Goal: Use online tool/utility: Utilize a website feature to perform a specific function

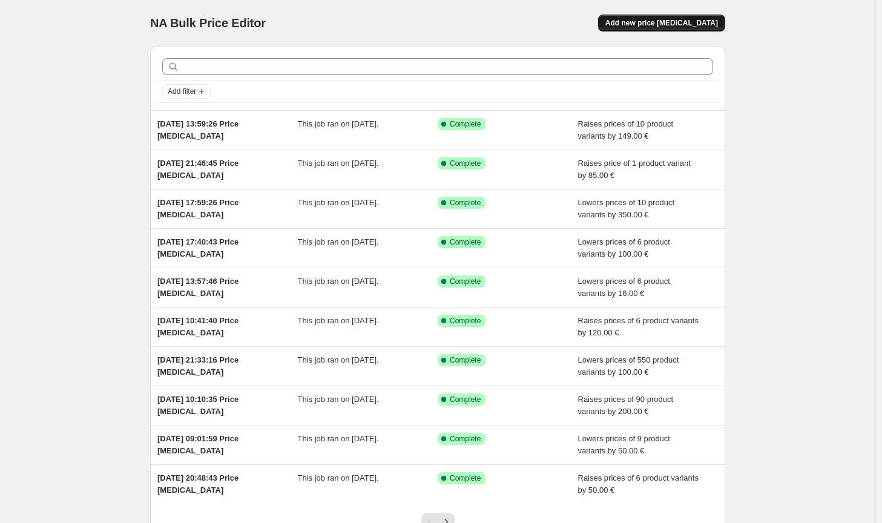
click at [691, 24] on span "Add new price [MEDICAL_DATA]" at bounding box center [661, 23] width 113 height 10
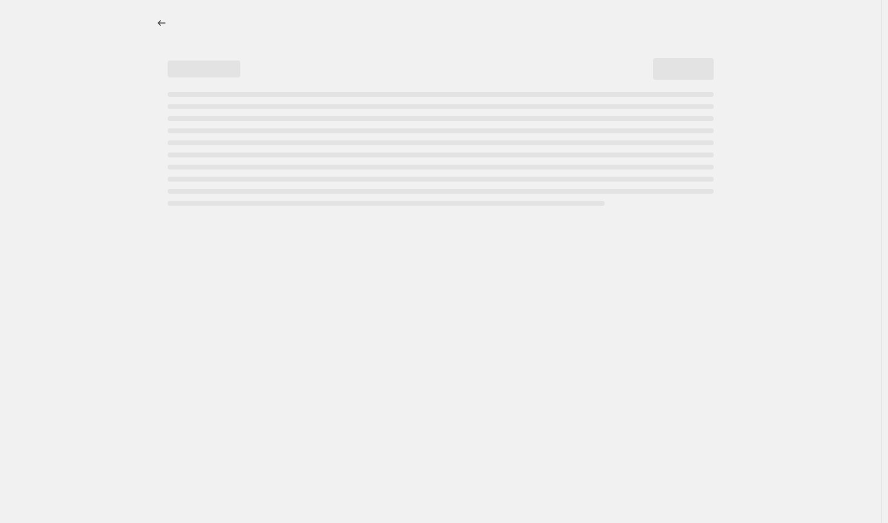
select select "percentage"
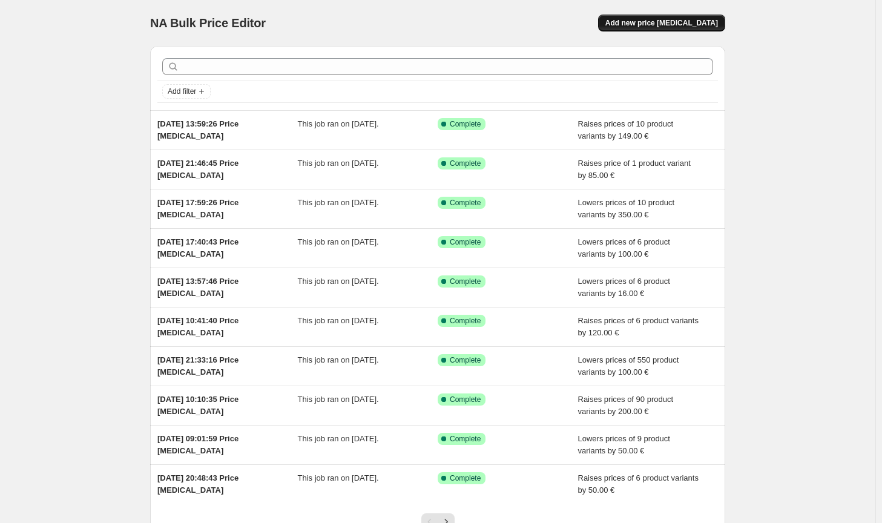
click at [692, 15] on button "Add new price [MEDICAL_DATA]" at bounding box center [661, 23] width 127 height 17
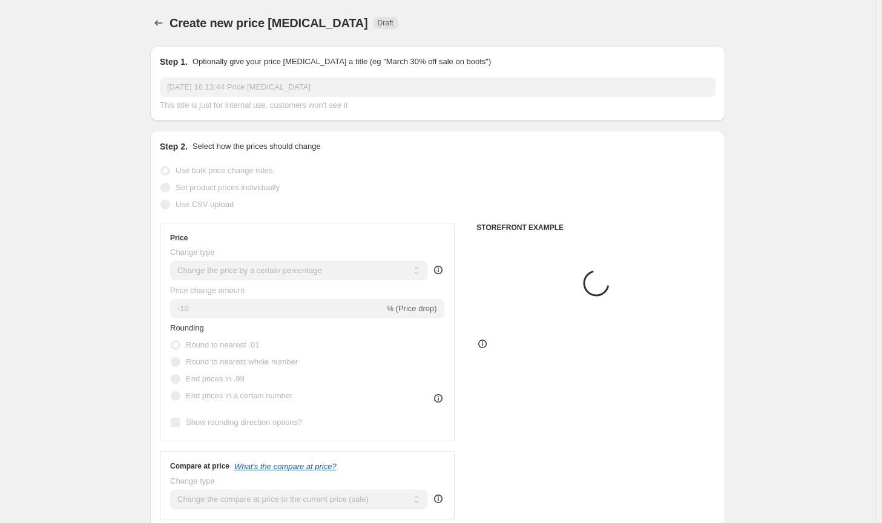
click at [312, 272] on select "Change the price to a certain amount Change the price by a certain amount Chang…" at bounding box center [298, 270] width 257 height 19
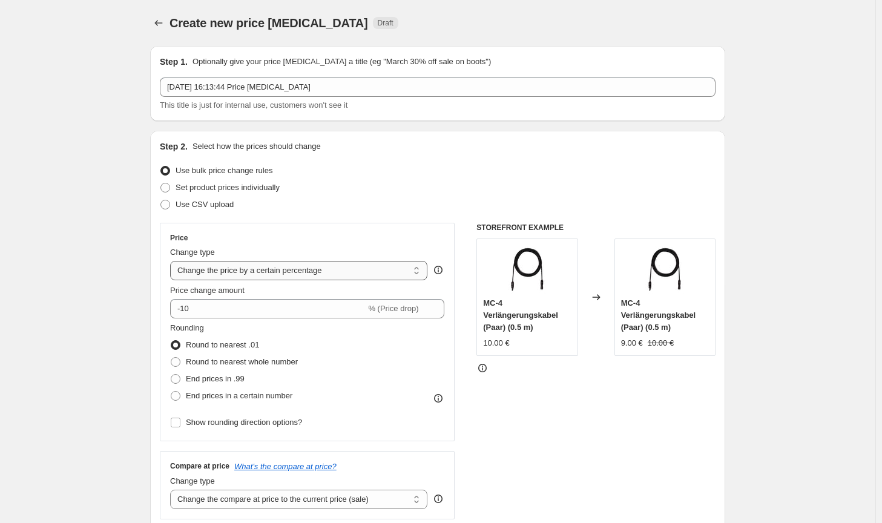
select select "by"
click at [173, 261] on select "Change the price to a certain amount Change the price by a certain amount Chang…" at bounding box center [298, 270] width 257 height 19
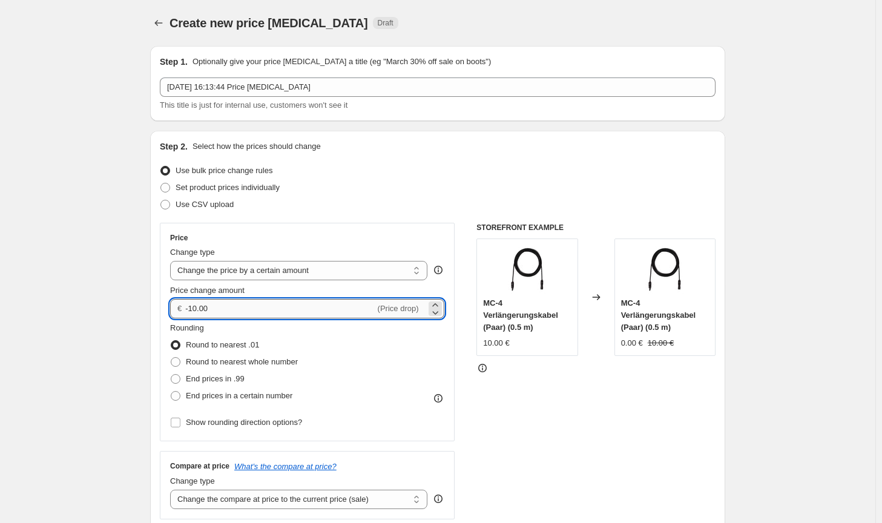
drag, startPoint x: 213, startPoint y: 309, endPoint x: 192, endPoint y: 304, distance: 21.7
click at [192, 304] on input "-10.00" at bounding box center [279, 308] width 189 height 19
type input "-55.00"
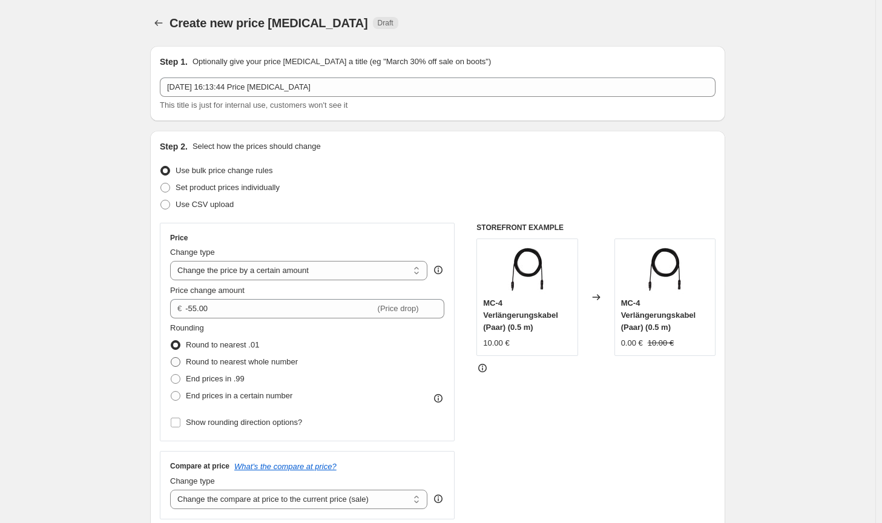
click at [266, 359] on span "Round to nearest whole number" at bounding box center [242, 361] width 112 height 9
click at [171, 358] on input "Round to nearest whole number" at bounding box center [171, 357] width 1 height 1
radio input "true"
click at [331, 493] on select "Change the compare at price to the current price (sale) Change the compare at p…" at bounding box center [298, 499] width 257 height 19
select select "no_change"
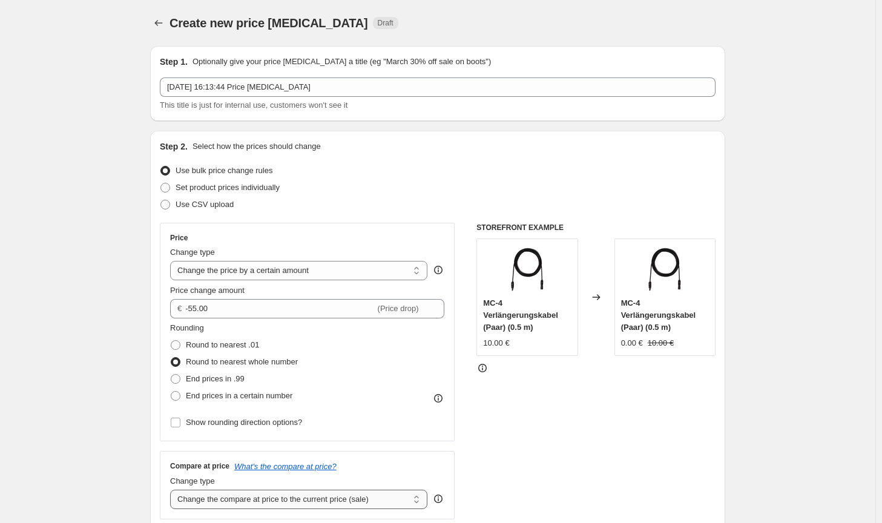
click at [173, 490] on select "Change the compare at price to the current price (sale) Change the compare at p…" at bounding box center [298, 499] width 257 height 19
click at [603, 469] on div "STOREFRONT EXAMPLE MC-4 Verlängerungskabel (Paar) (0.5 m) 10.00 € Changed to MC…" at bounding box center [595, 371] width 239 height 297
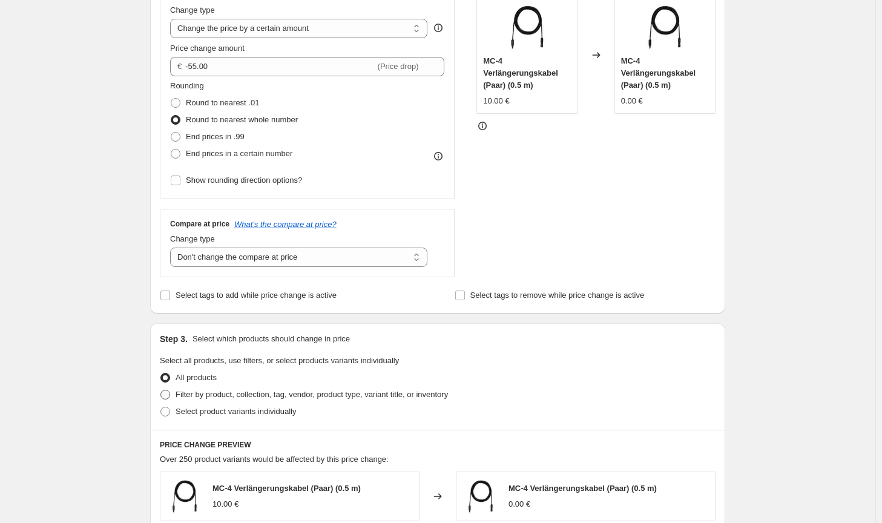
click at [404, 392] on span "Filter by product, collection, tag, vendor, product type, variant title, or inv…" at bounding box center [312, 394] width 272 height 9
click at [161, 390] on input "Filter by product, collection, tag, vendor, product type, variant title, or inv…" at bounding box center [160, 390] width 1 height 1
radio input "true"
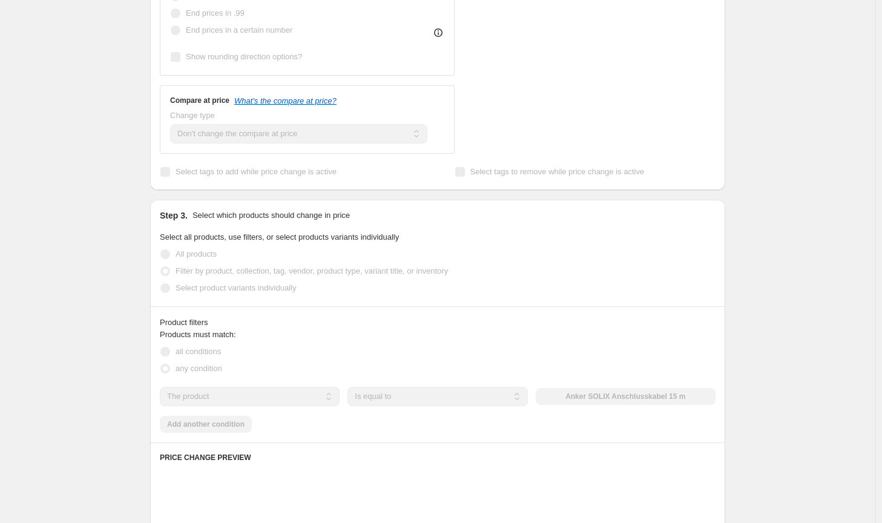
scroll to position [424, 0]
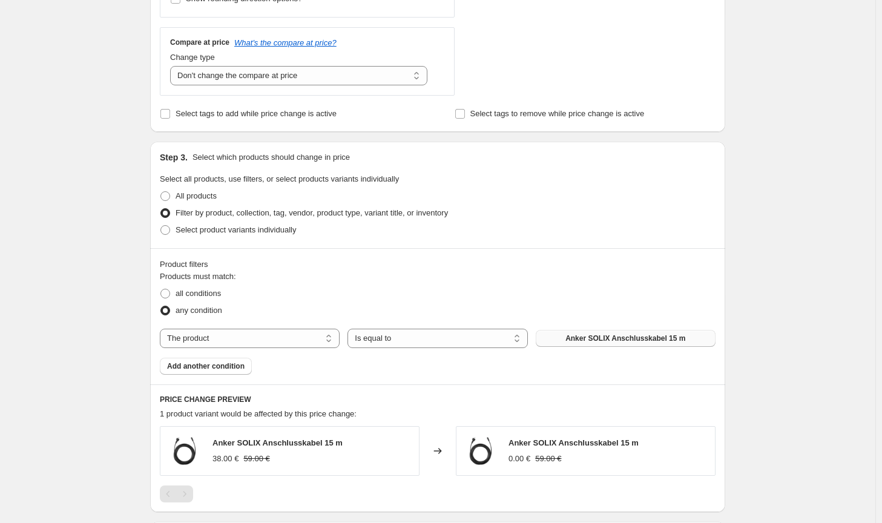
click at [614, 333] on button "Anker SOLIX Anschlusskabel 15 m" at bounding box center [626, 338] width 180 height 17
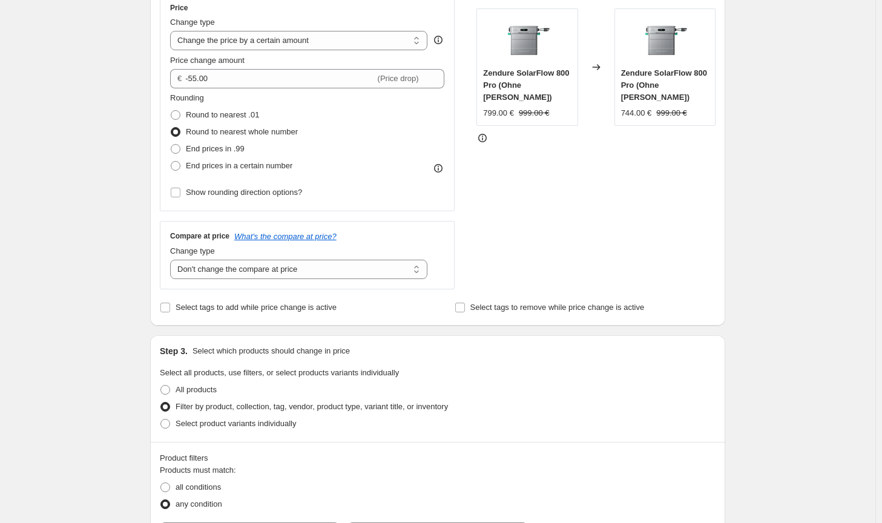
scroll to position [121, 0]
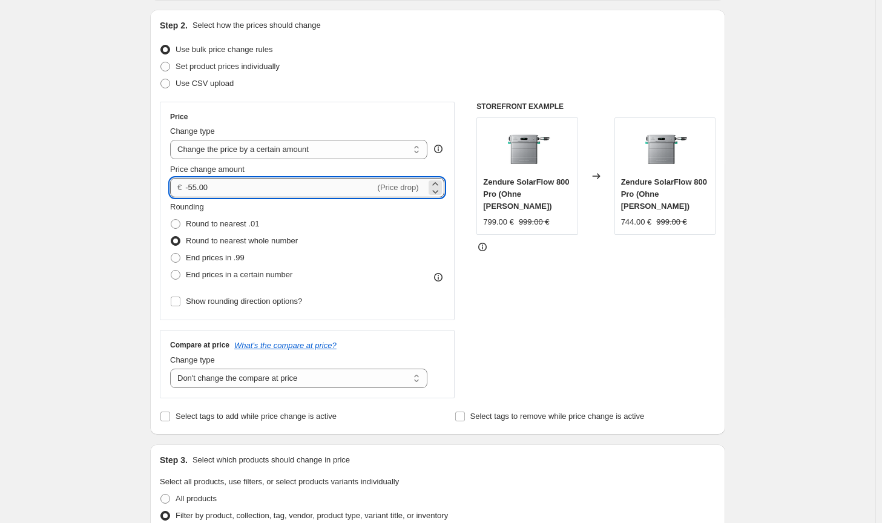
click at [198, 188] on input "-55.00" at bounding box center [279, 187] width 189 height 19
type input "-54.00"
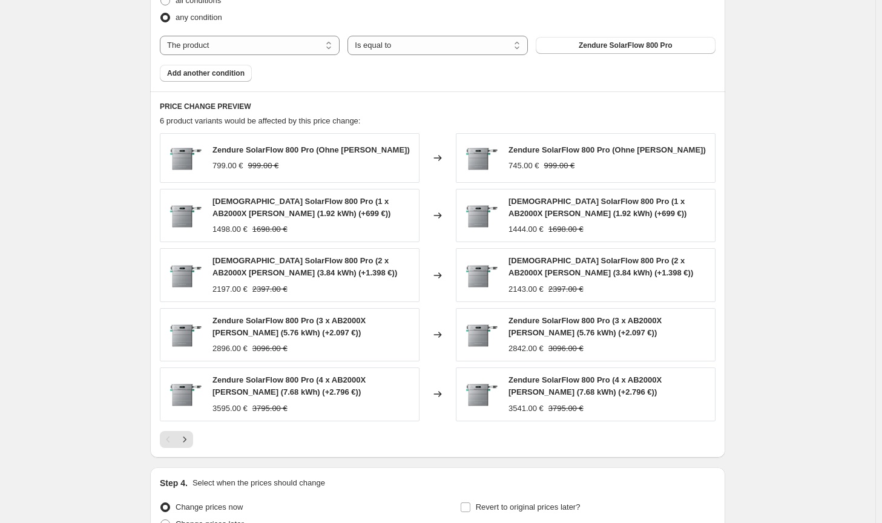
scroll to position [838, 0]
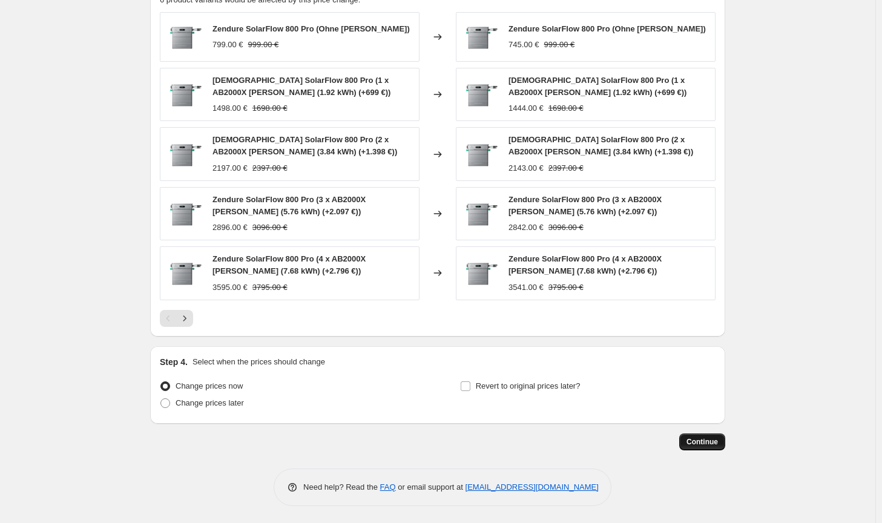
click at [714, 438] on span "Continue" at bounding box center [701, 442] width 31 height 10
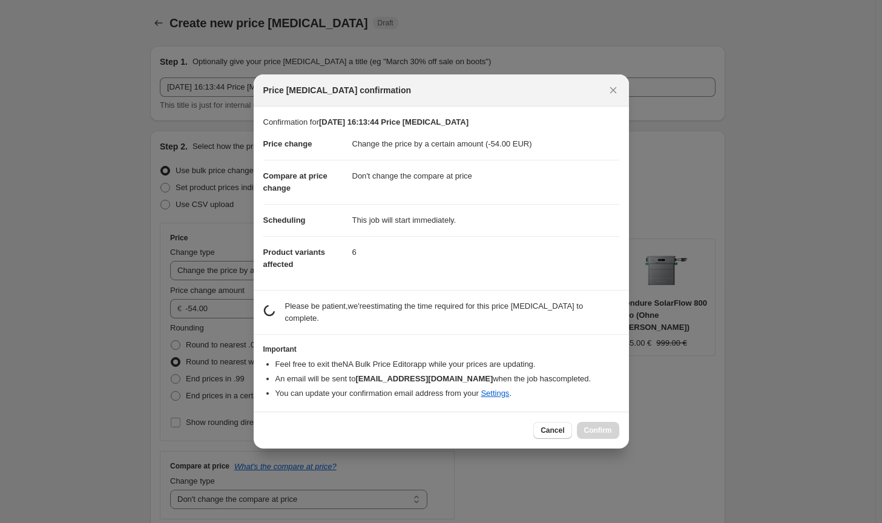
scroll to position [0, 0]
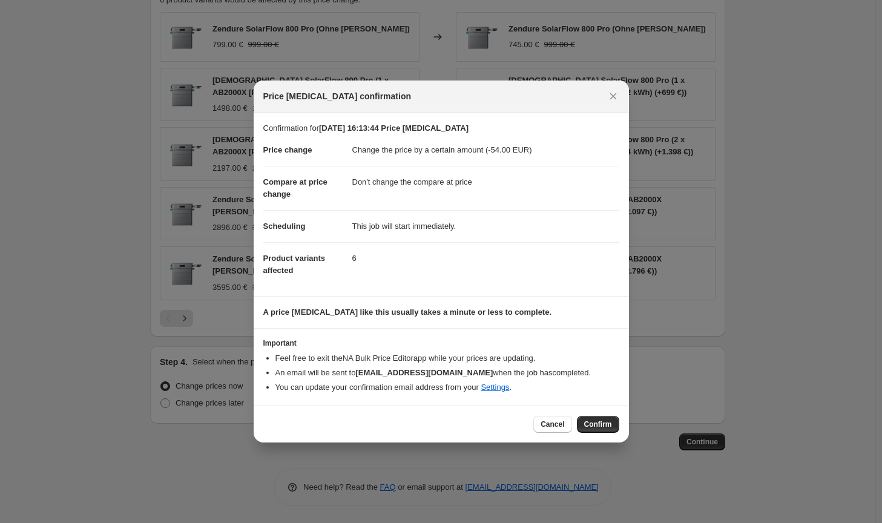
click at [590, 423] on span "Confirm" at bounding box center [598, 424] width 28 height 10
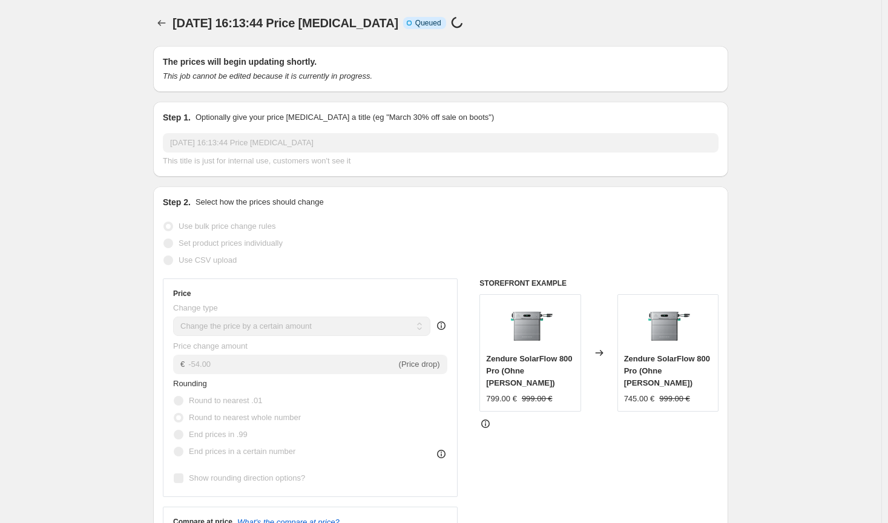
select select "by"
select select "no_change"
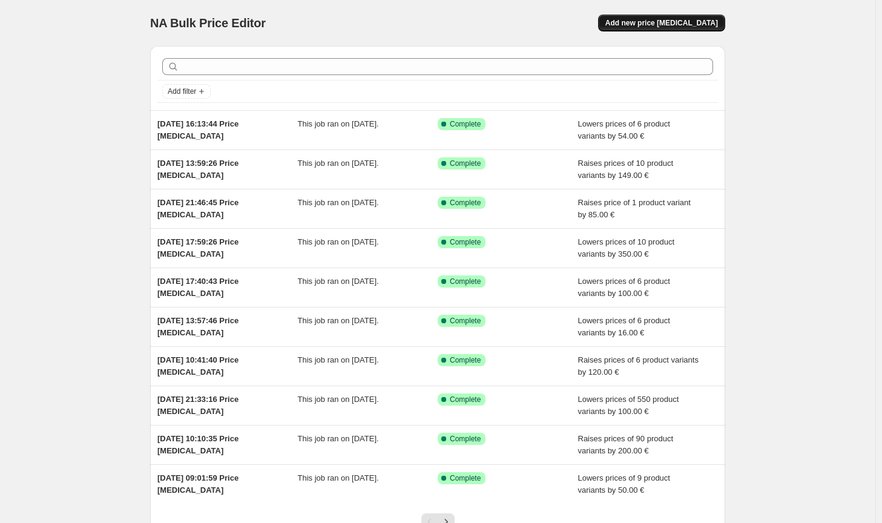
click at [643, 27] on span "Add new price [MEDICAL_DATA]" at bounding box center [661, 23] width 113 height 10
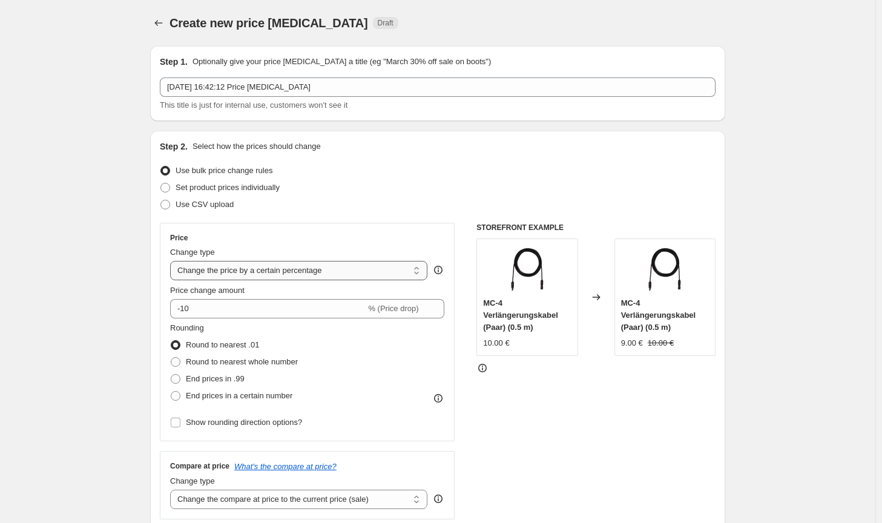
click at [294, 274] on select "Change the price to a certain amount Change the price by a certain amount Chang…" at bounding box center [298, 270] width 257 height 19
select select "by"
click at [173, 261] on select "Change the price to a certain amount Change the price by a certain amount Chang…" at bounding box center [298, 270] width 257 height 19
type input "-10.00"
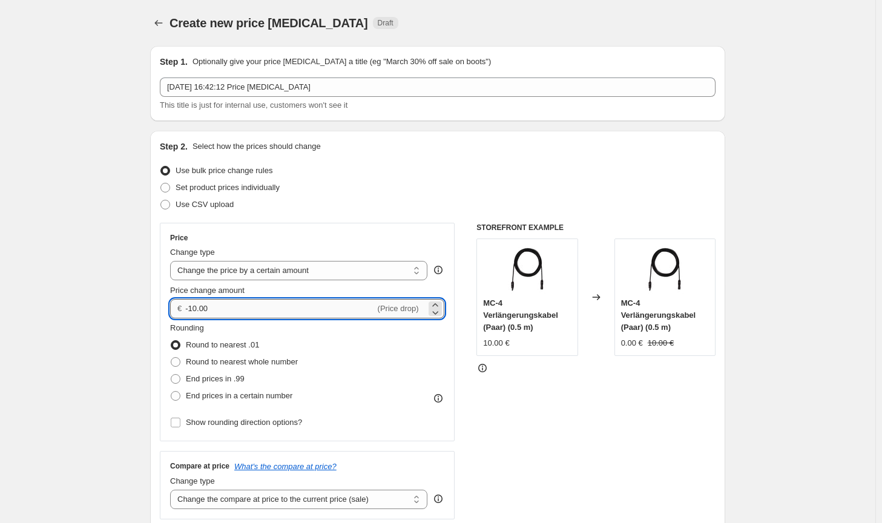
click at [191, 311] on input "-10.00" at bounding box center [279, 308] width 189 height 19
click at [263, 372] on div "End prices in .99" at bounding box center [234, 378] width 128 height 17
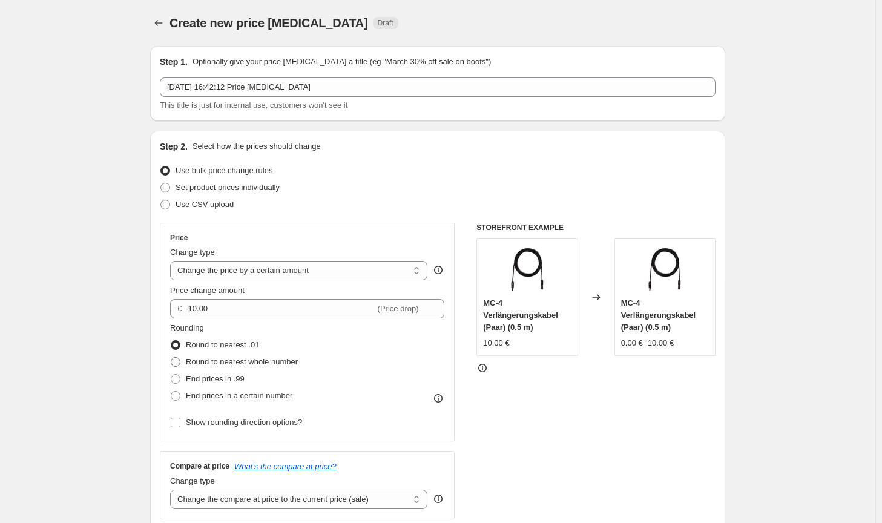
click at [261, 365] on span "Round to nearest whole number" at bounding box center [242, 361] width 112 height 9
click at [171, 358] on input "Round to nearest whole number" at bounding box center [171, 357] width 1 height 1
radio input "true"
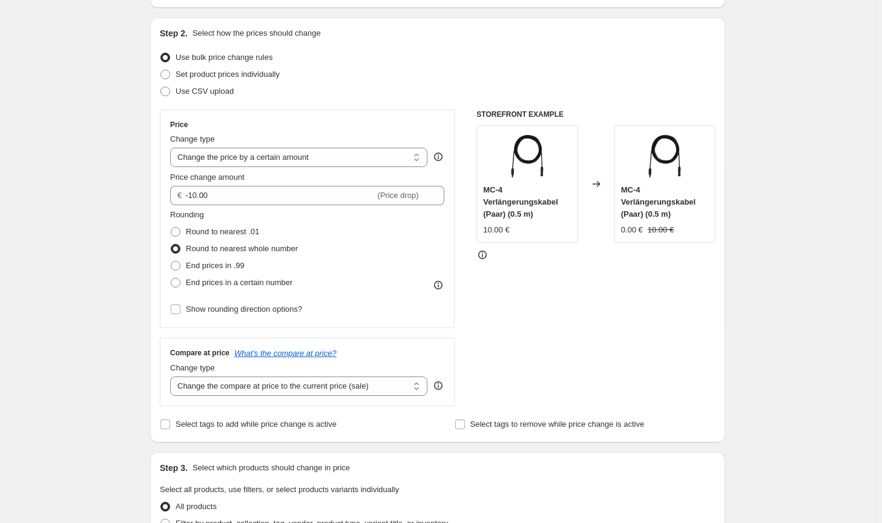
scroll to position [121, 0]
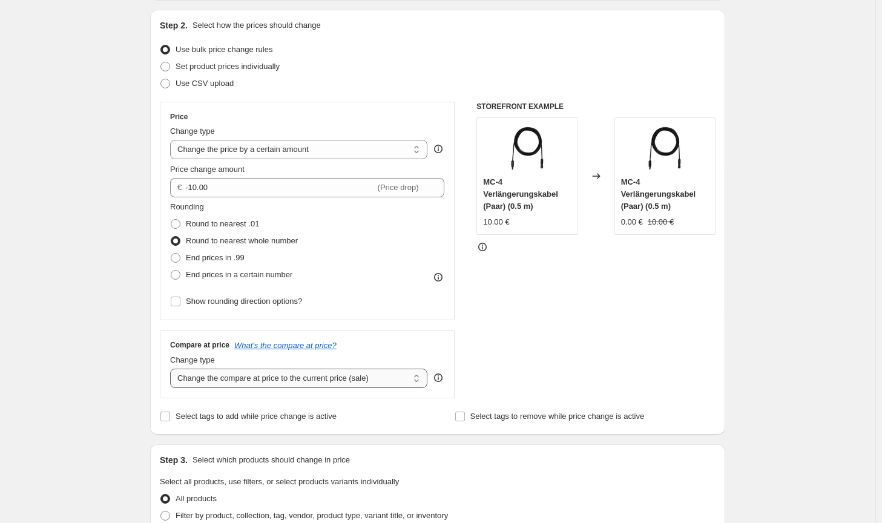
click at [322, 386] on select "Change the compare at price to the current price (sale) Change the compare at p…" at bounding box center [298, 378] width 257 height 19
select select "no_change"
click at [173, 369] on select "Change the compare at price to the current price (sale) Change the compare at p…" at bounding box center [298, 378] width 257 height 19
click at [603, 444] on div "Step 1. Optionally give your price [MEDICAL_DATA] a title (eg "March 30% off sa…" at bounding box center [432, 466] width 585 height 1103
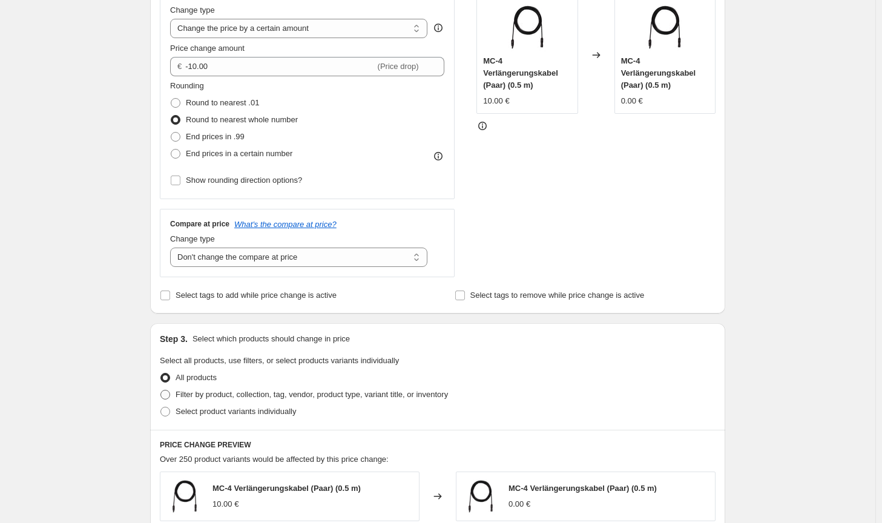
click at [448, 401] on label "Filter by product, collection, tag, vendor, product type, variant title, or inv…" at bounding box center [304, 394] width 288 height 17
click at [161, 390] on input "Filter by product, collection, tag, vendor, product type, variant title, or inv…" at bounding box center [160, 390] width 1 height 1
radio input "true"
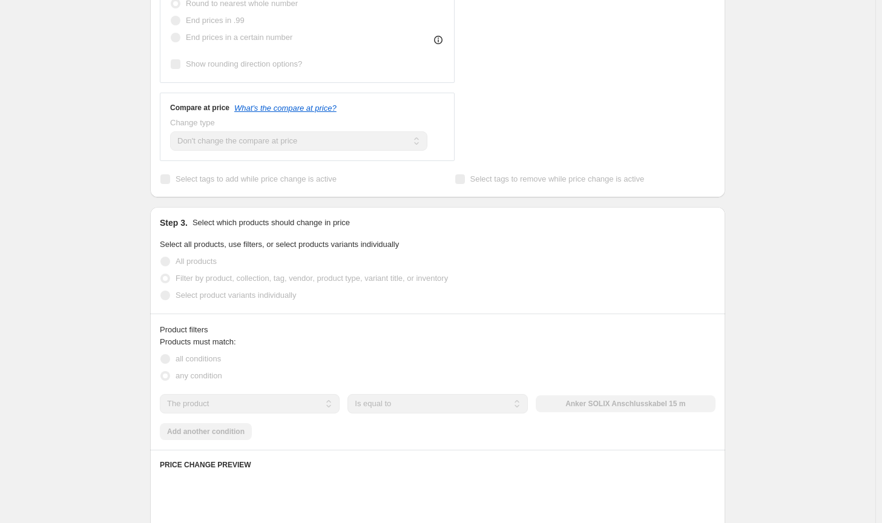
scroll to position [424, 0]
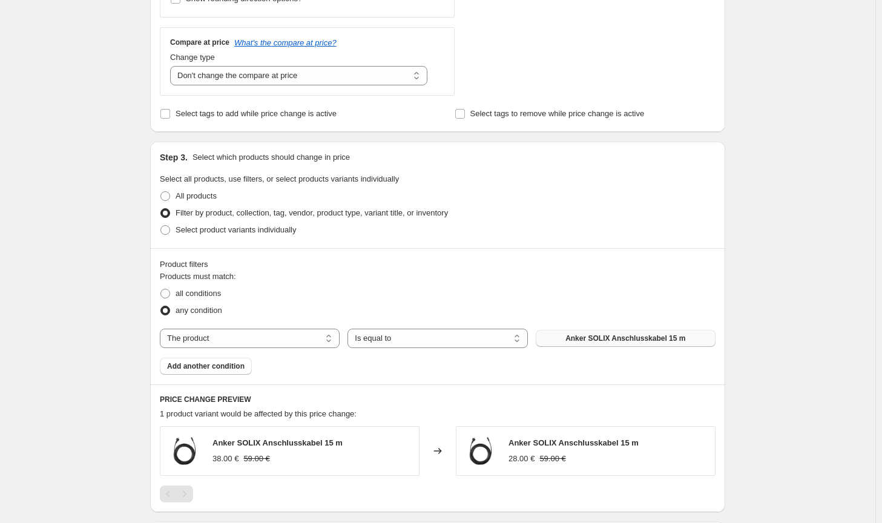
click at [607, 340] on span "Anker SOLIX Anschlusskabel 15 m" at bounding box center [625, 339] width 120 height 10
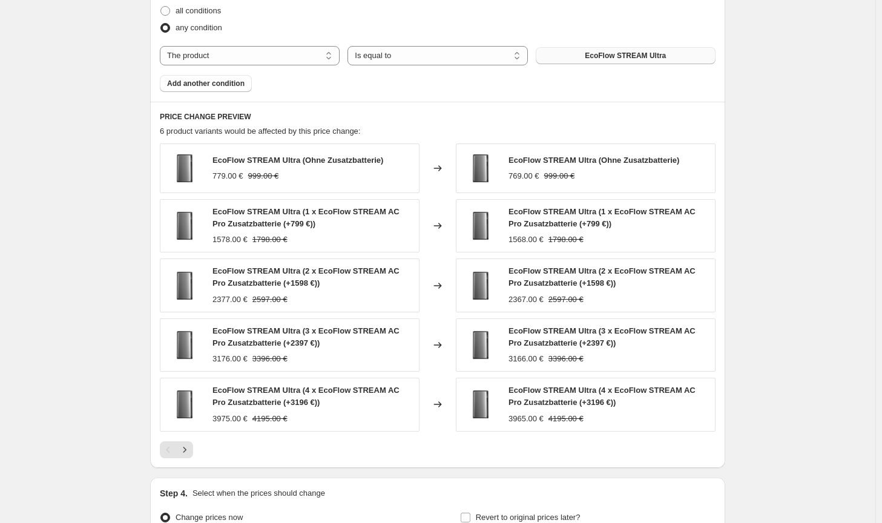
scroll to position [838, 0]
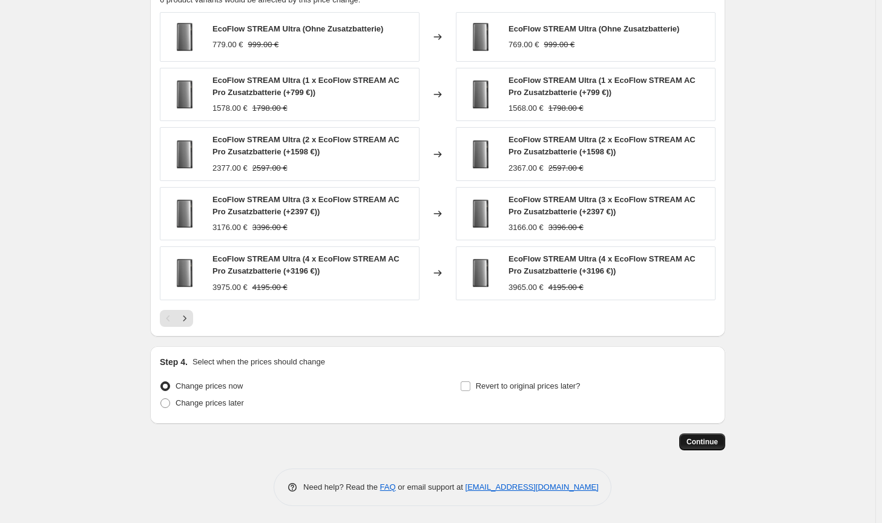
click at [705, 439] on span "Continue" at bounding box center [701, 442] width 31 height 10
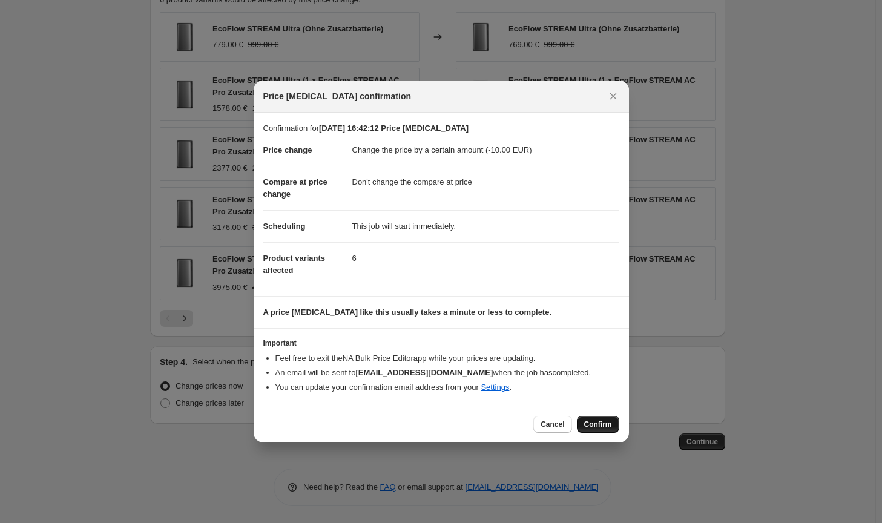
click at [597, 425] on span "Confirm" at bounding box center [598, 424] width 28 height 10
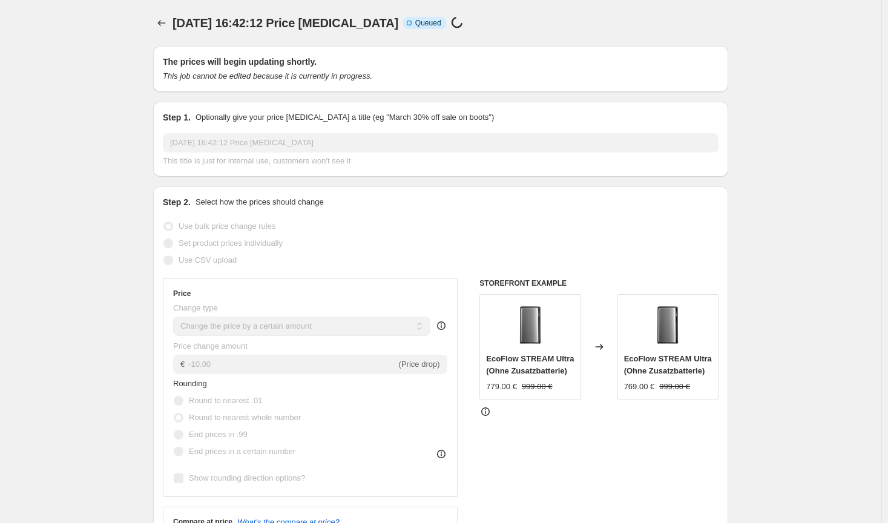
select select "by"
select select "no_change"
